Goal: Find specific page/section: Find specific page/section

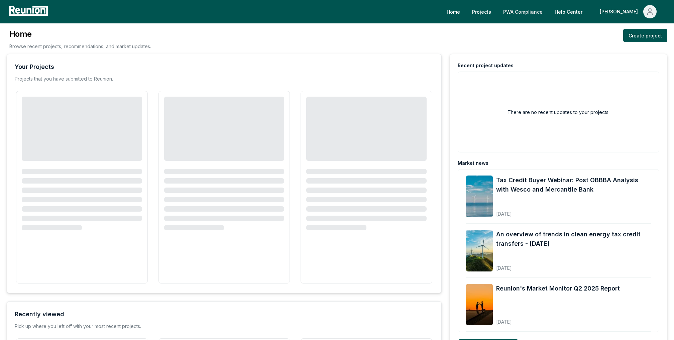
click at [548, 9] on link "PWA Compliance" at bounding box center [523, 11] width 50 height 13
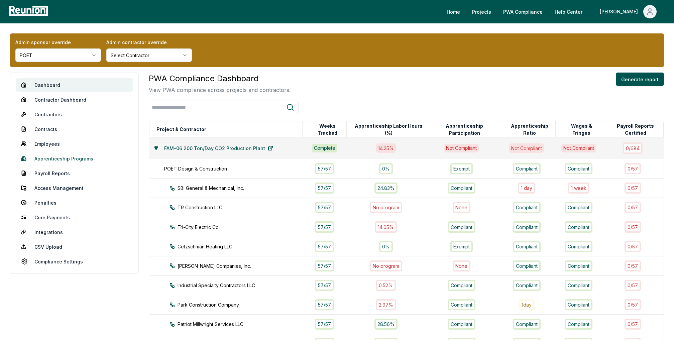
click at [69, 158] on link "Apprenticeship Programs" at bounding box center [74, 158] width 117 height 13
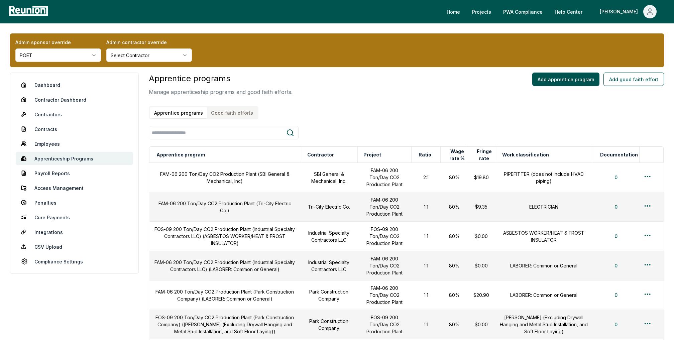
click at [233, 110] on button "Good faith efforts" at bounding box center [232, 112] width 50 height 11
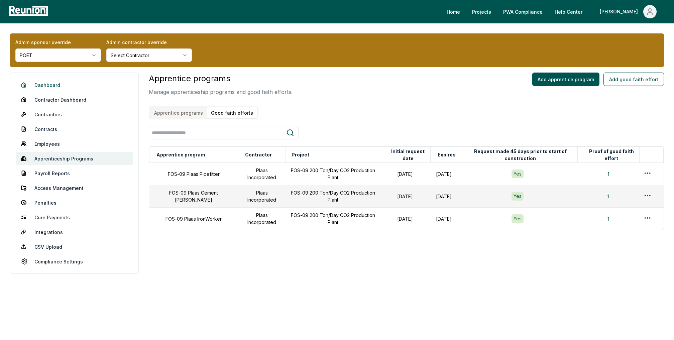
click at [49, 83] on link "Dashboard" at bounding box center [74, 84] width 117 height 13
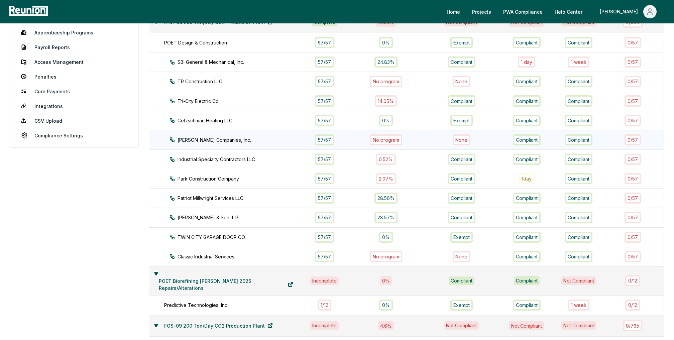
scroll to position [364, 0]
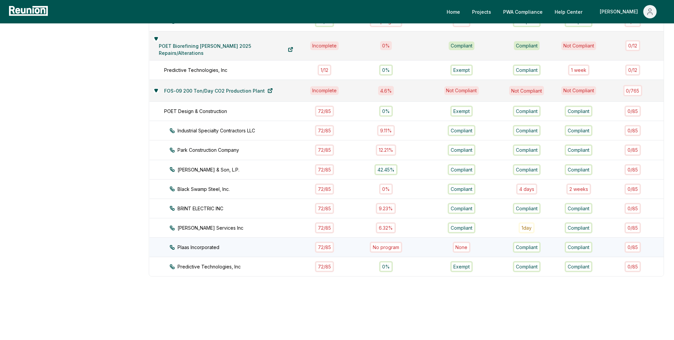
click at [259, 246] on div "Plaas Incorporated" at bounding box center [242, 247] width 145 height 7
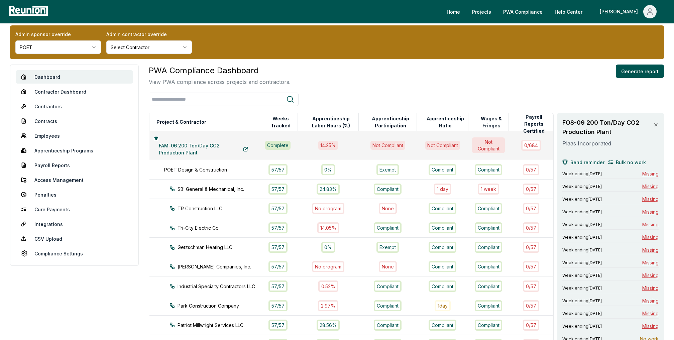
scroll to position [13, 0]
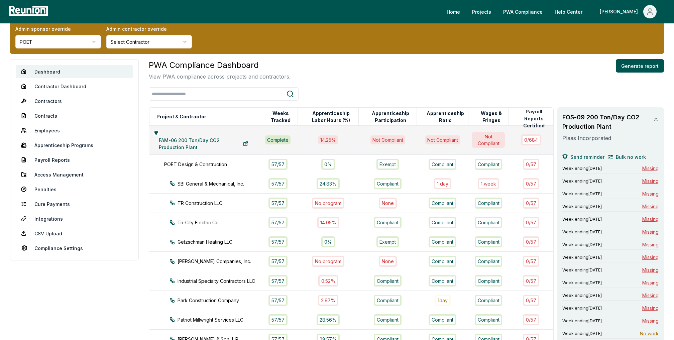
click at [443, 36] on div "Admin sponsor override POET Admin contractor override Select Contractor" at bounding box center [337, 37] width 654 height 34
